Goal: Information Seeking & Learning: Learn about a topic

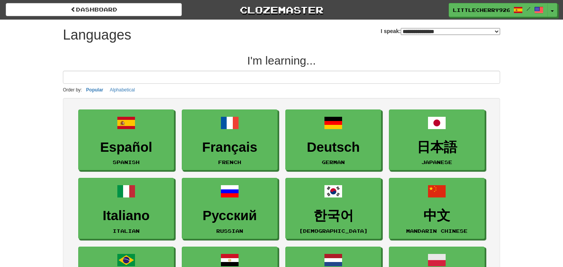
select select "*******"
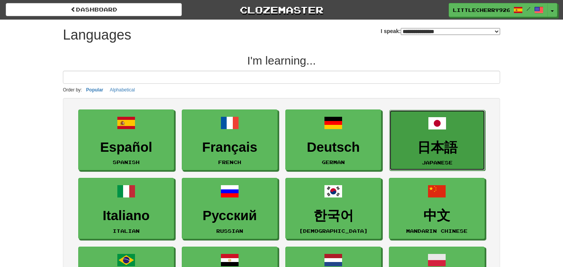
click at [448, 137] on link "日本語 Japanese" at bounding box center [438, 140] width 96 height 61
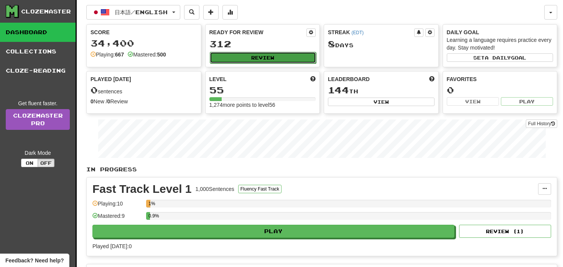
click at [285, 53] on button "Review" at bounding box center [263, 58] width 107 height 12
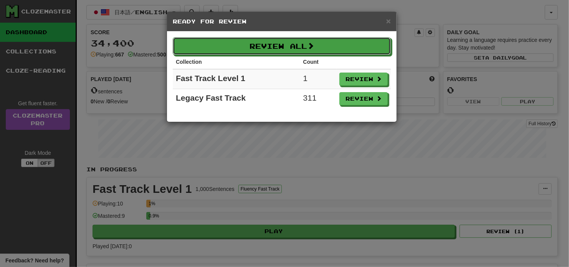
click at [285, 53] on button "Review All" at bounding box center [282, 46] width 218 height 18
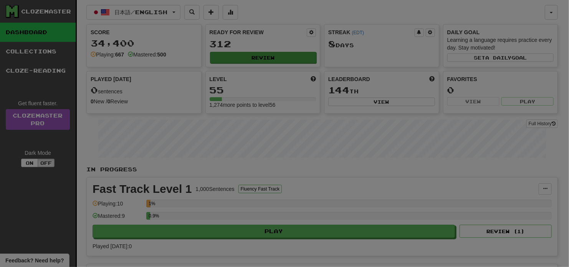
select select "**"
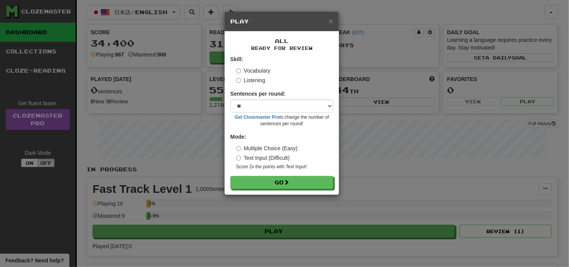
click at [255, 80] on label "Listening" at bounding box center [250, 80] width 29 height 8
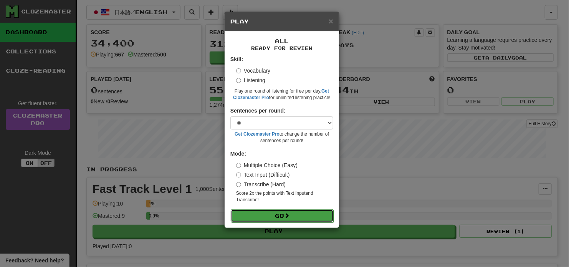
click at [328, 215] on button "Go" at bounding box center [282, 215] width 103 height 13
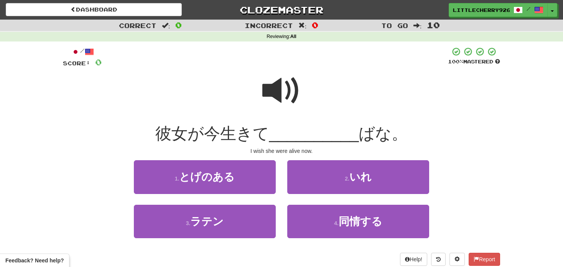
click at [279, 88] on span at bounding box center [282, 90] width 38 height 38
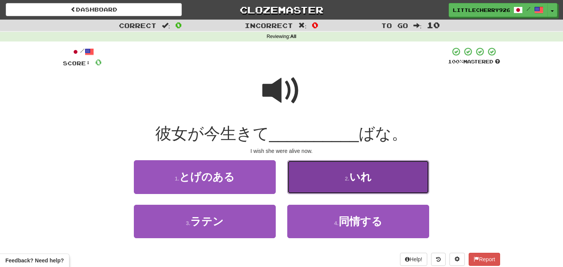
click at [337, 191] on button "2 . いれ" at bounding box center [358, 176] width 142 height 33
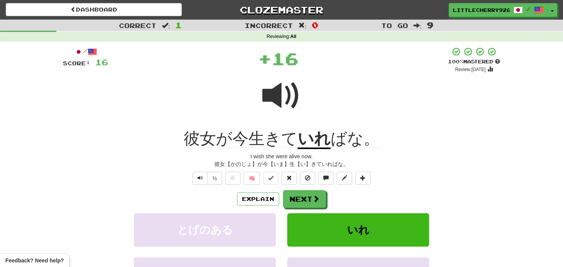
click at [337, 191] on div "Explain Next" at bounding box center [282, 199] width 438 height 18
click at [307, 197] on button "Next" at bounding box center [305, 199] width 43 height 18
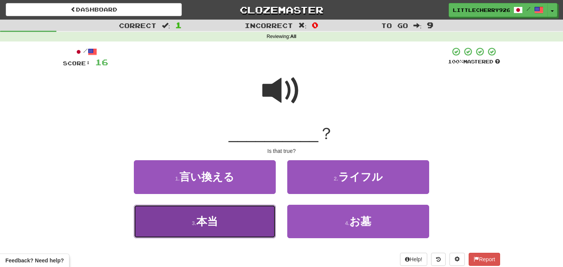
click at [248, 225] on button "3 . 本当" at bounding box center [205, 221] width 142 height 33
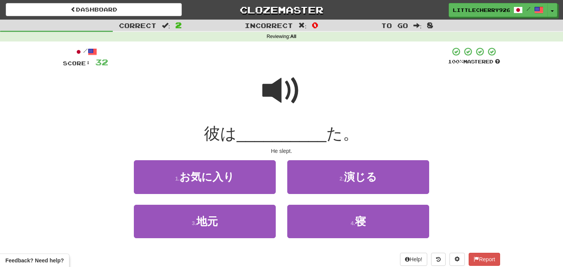
click at [276, 94] on span at bounding box center [282, 90] width 38 height 38
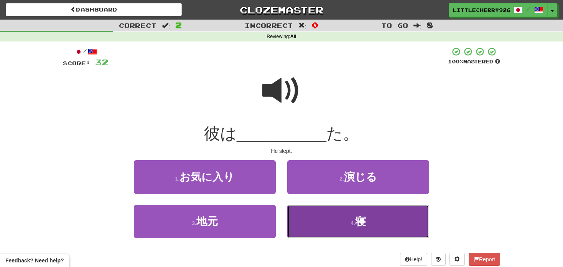
click at [344, 225] on button "4 . 寝" at bounding box center [358, 221] width 142 height 33
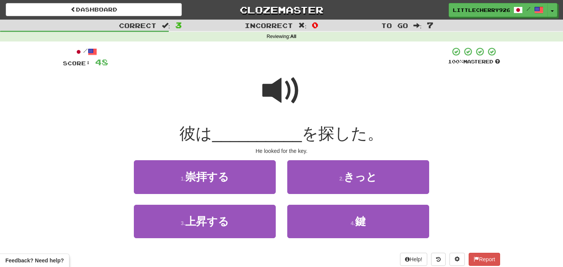
click at [288, 91] on span at bounding box center [282, 90] width 38 height 38
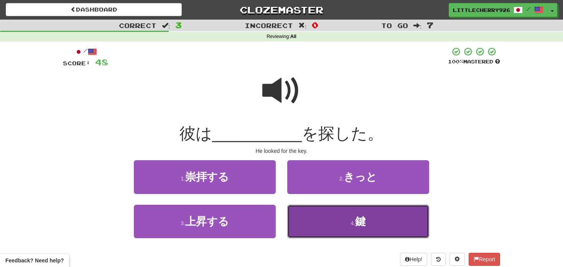
click at [340, 223] on button "4 . 鍵" at bounding box center [358, 221] width 142 height 33
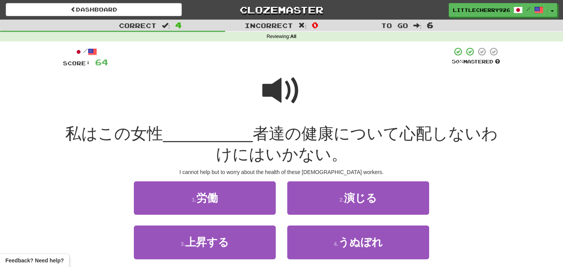
click at [279, 83] on span at bounding box center [282, 90] width 38 height 38
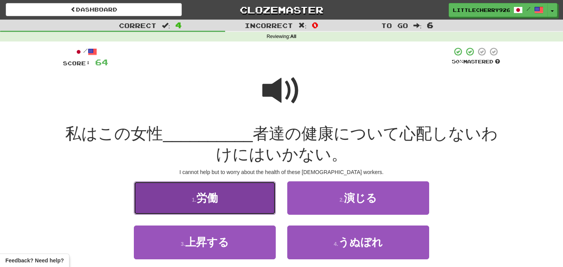
click at [231, 196] on button "1 . 労働" at bounding box center [205, 197] width 142 height 33
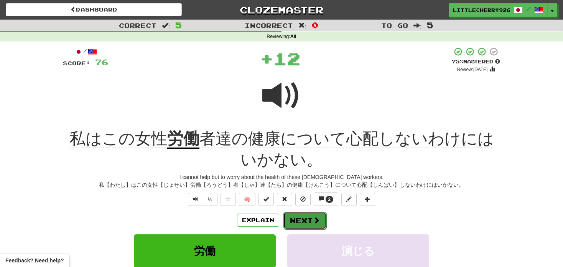
click at [324, 221] on button "Next" at bounding box center [305, 220] width 43 height 18
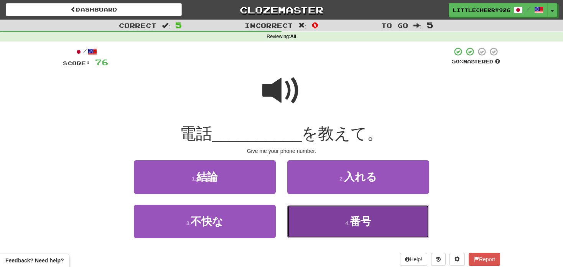
click at [322, 234] on button "4 . 番号" at bounding box center [358, 221] width 142 height 33
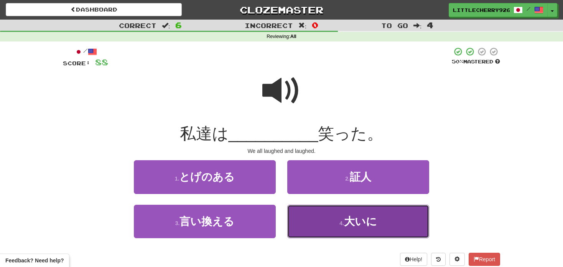
click at [342, 211] on button "4 . 大いに" at bounding box center [358, 221] width 142 height 33
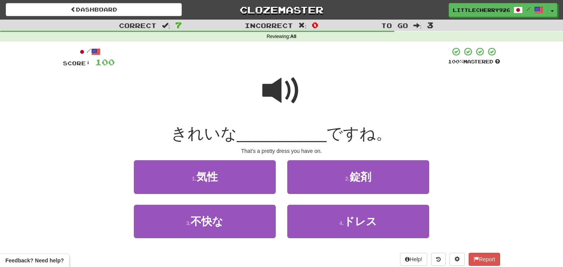
click at [282, 92] on span at bounding box center [282, 90] width 38 height 38
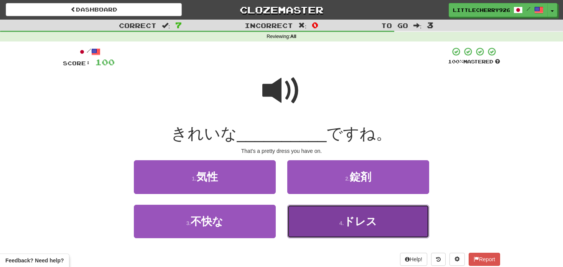
click at [374, 230] on button "4 . ドレス" at bounding box center [358, 221] width 142 height 33
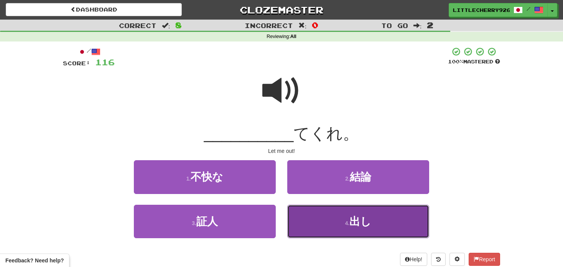
click at [339, 226] on button "4 . 出し" at bounding box center [358, 221] width 142 height 33
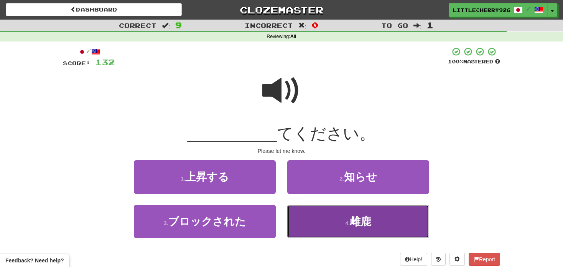
click at [321, 205] on button "4 . 雌鹿" at bounding box center [358, 221] width 142 height 33
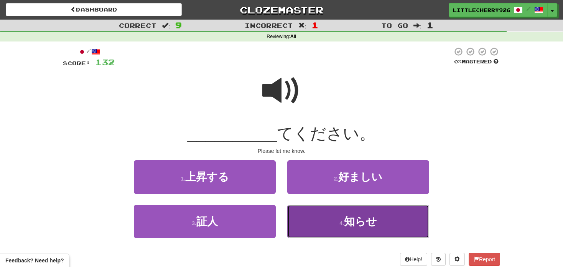
click at [357, 221] on span "知らせ" at bounding box center [360, 221] width 33 height 12
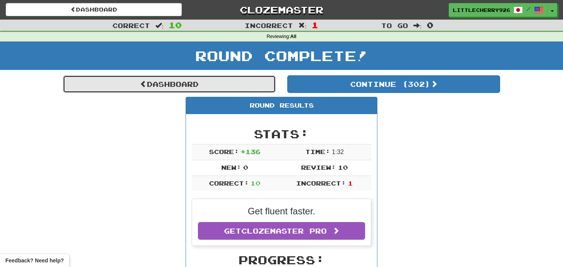
click at [244, 83] on link "Dashboard" at bounding box center [169, 84] width 213 height 18
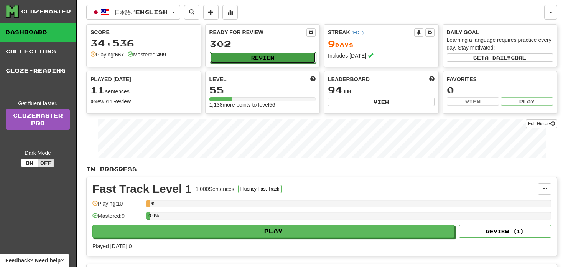
click at [276, 58] on button "Review" at bounding box center [263, 58] width 107 height 12
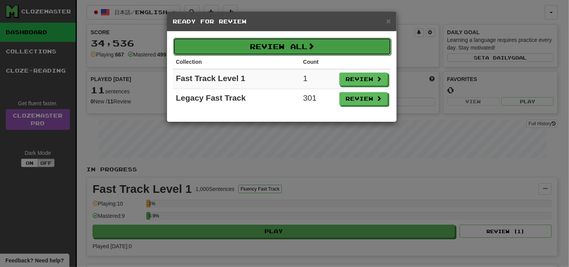
click at [297, 50] on button "Review All" at bounding box center [282, 47] width 218 height 18
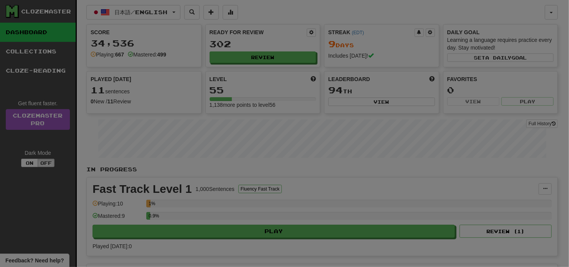
select select "**"
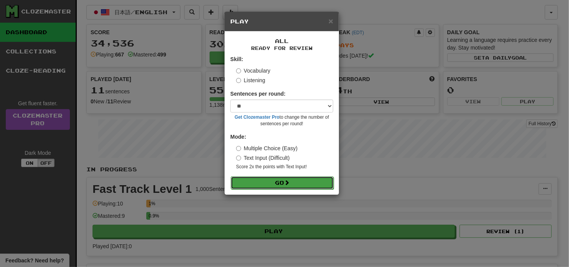
click at [276, 187] on button "Go" at bounding box center [282, 182] width 103 height 13
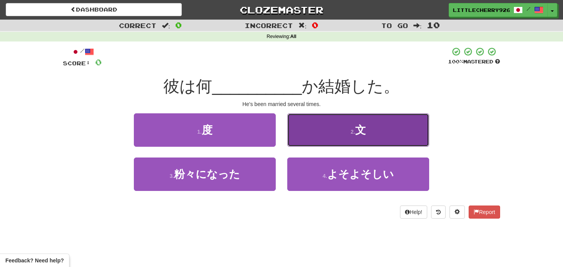
click at [343, 120] on button "2 . 文" at bounding box center [358, 129] width 142 height 33
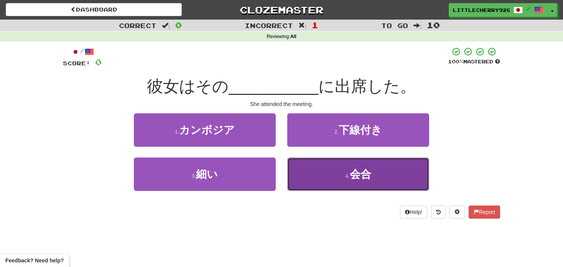
click at [349, 178] on small "4 ." at bounding box center [347, 176] width 5 height 6
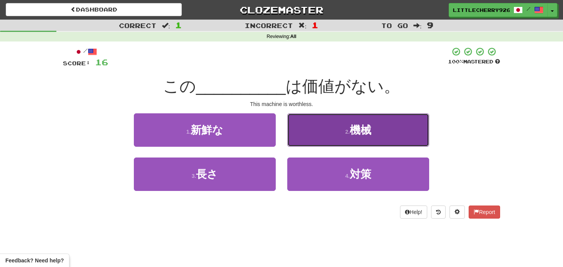
click at [374, 119] on button "2 . 機械" at bounding box center [358, 129] width 142 height 33
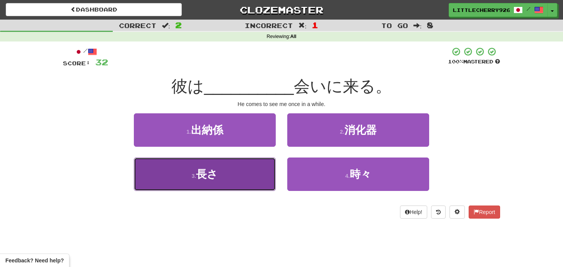
click at [209, 168] on span "長さ" at bounding box center [207, 174] width 22 height 12
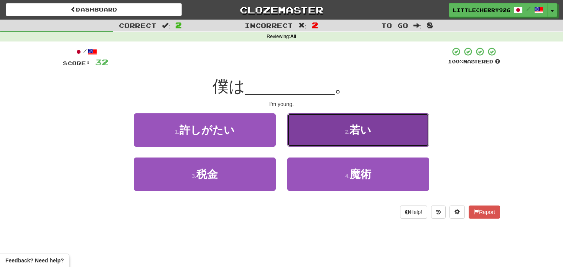
click at [313, 121] on button "2 . 若い" at bounding box center [358, 129] width 142 height 33
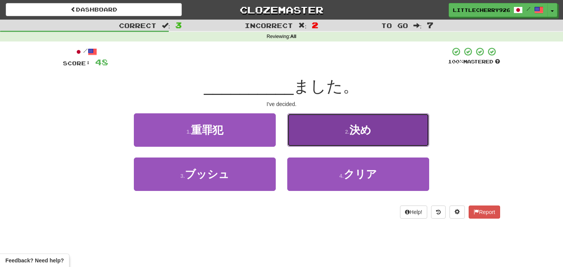
click at [317, 130] on button "2 . 決め" at bounding box center [358, 129] width 142 height 33
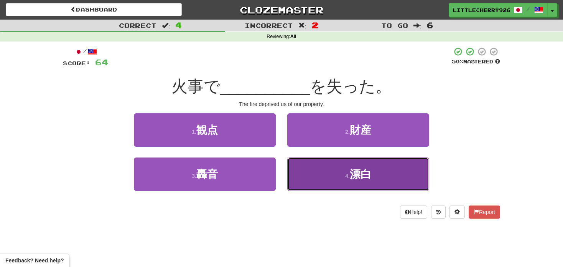
click at [333, 172] on button "4 . 漂白" at bounding box center [358, 173] width 142 height 33
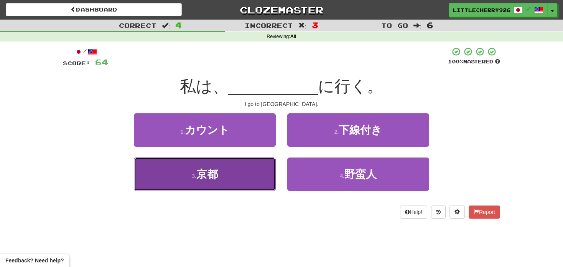
click at [227, 170] on button "3 . 京都" at bounding box center [205, 173] width 142 height 33
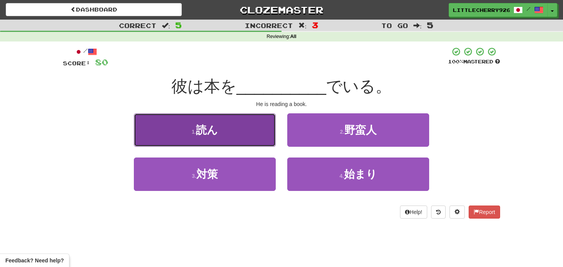
click at [238, 132] on button "1 . 読ん" at bounding box center [205, 129] width 142 height 33
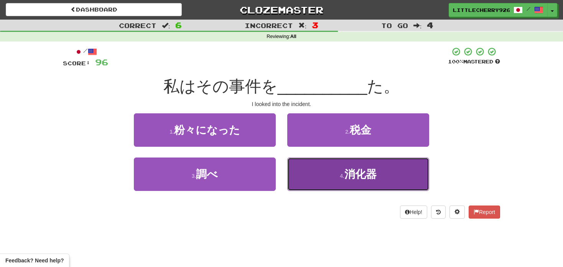
click at [360, 181] on button "4 . 消化器" at bounding box center [358, 173] width 142 height 33
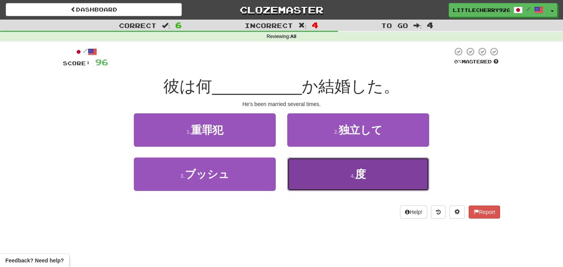
click at [337, 172] on button "4 . 度" at bounding box center [358, 173] width 142 height 33
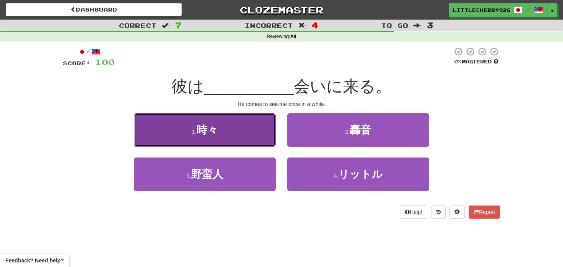
click at [223, 120] on button "1 . 時々" at bounding box center [205, 129] width 142 height 33
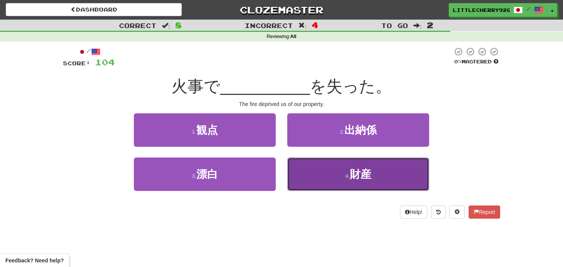
click at [339, 171] on button "4 . 財産" at bounding box center [358, 173] width 142 height 33
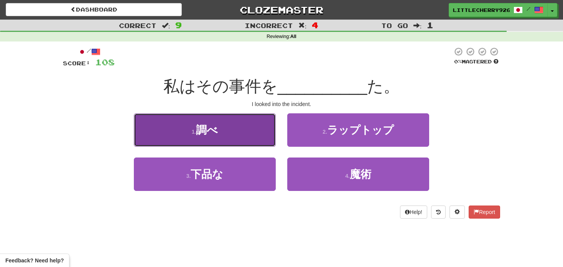
click at [242, 126] on button "1 . 調べ" at bounding box center [205, 129] width 142 height 33
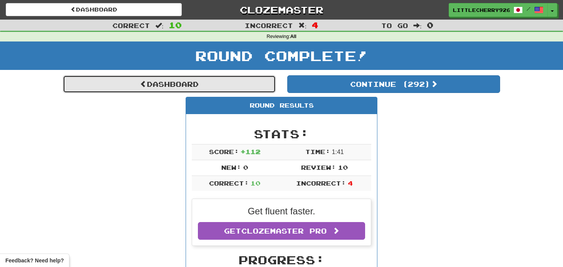
click at [250, 85] on link "Dashboard" at bounding box center [169, 84] width 213 height 18
